Goal: Task Accomplishment & Management: Complete application form

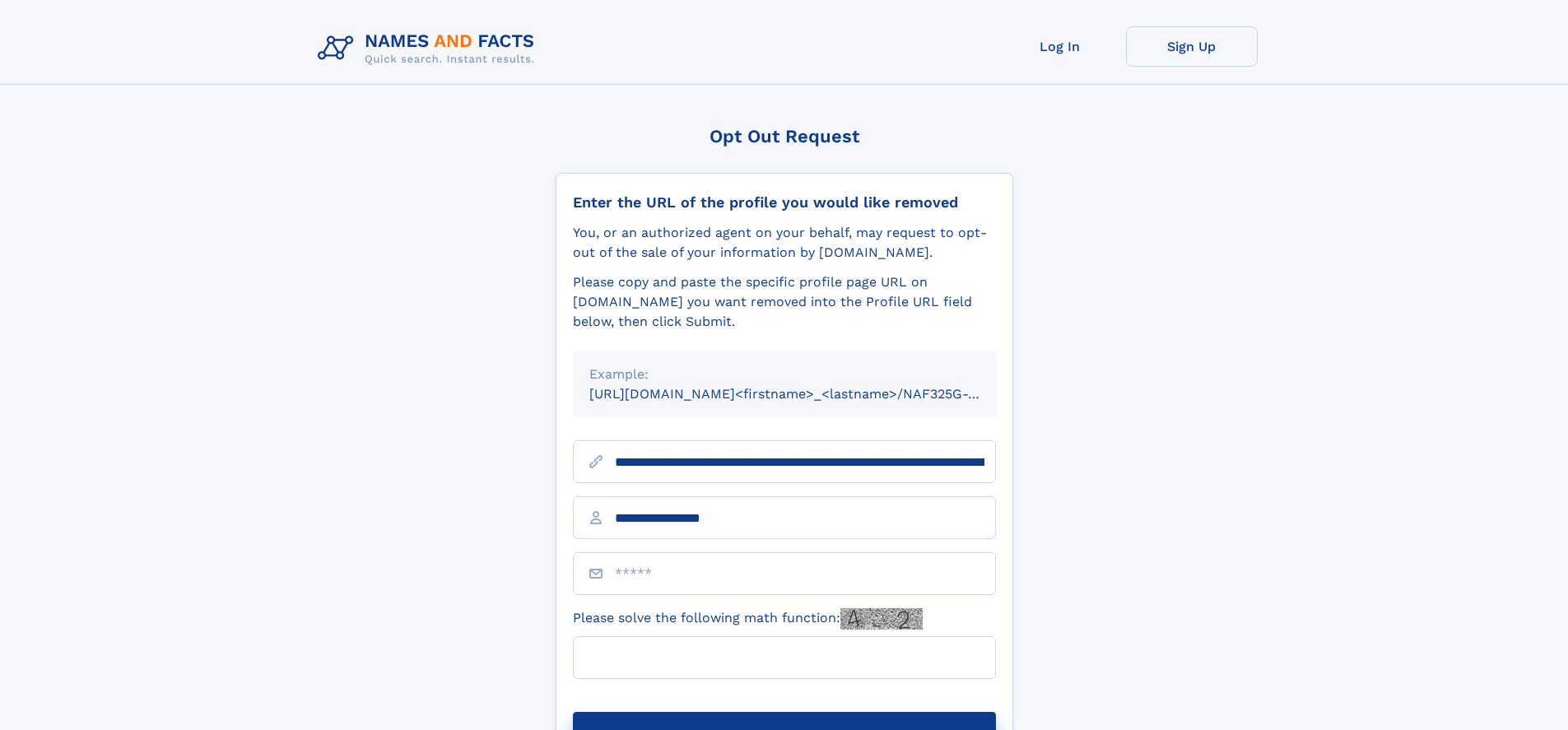
type input "**********"
type input "*"
click at [784, 712] on button "Submit Opt Out Request" at bounding box center [784, 739] width 423 height 53
